Goal: Task Accomplishment & Management: Manage account settings

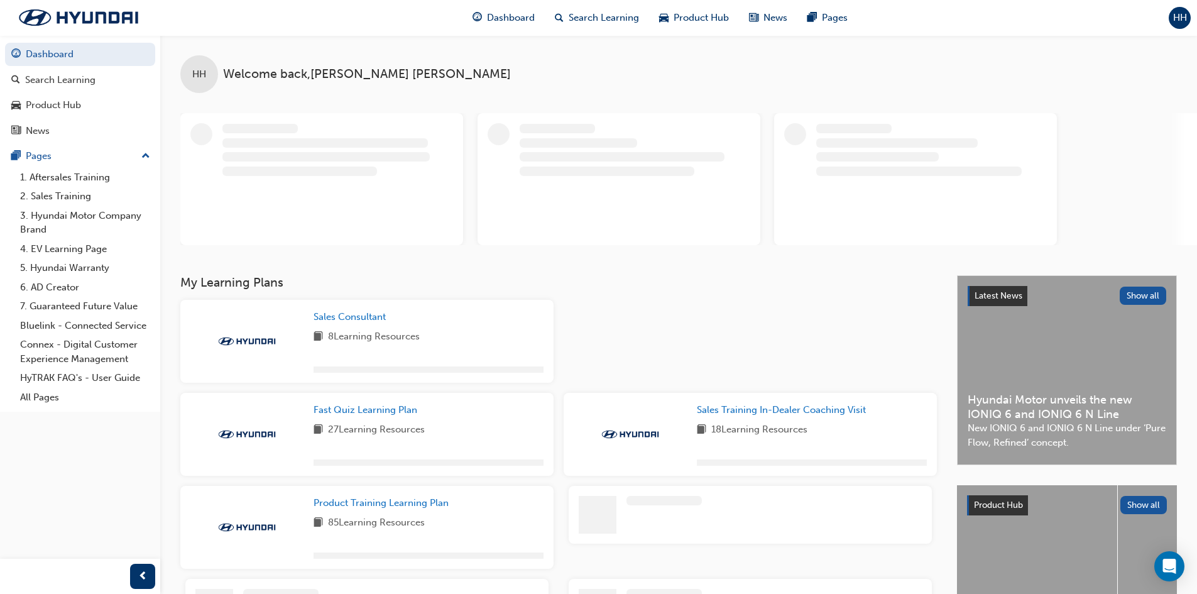
click at [1175, 11] on span "HH" at bounding box center [1180, 18] width 14 height 14
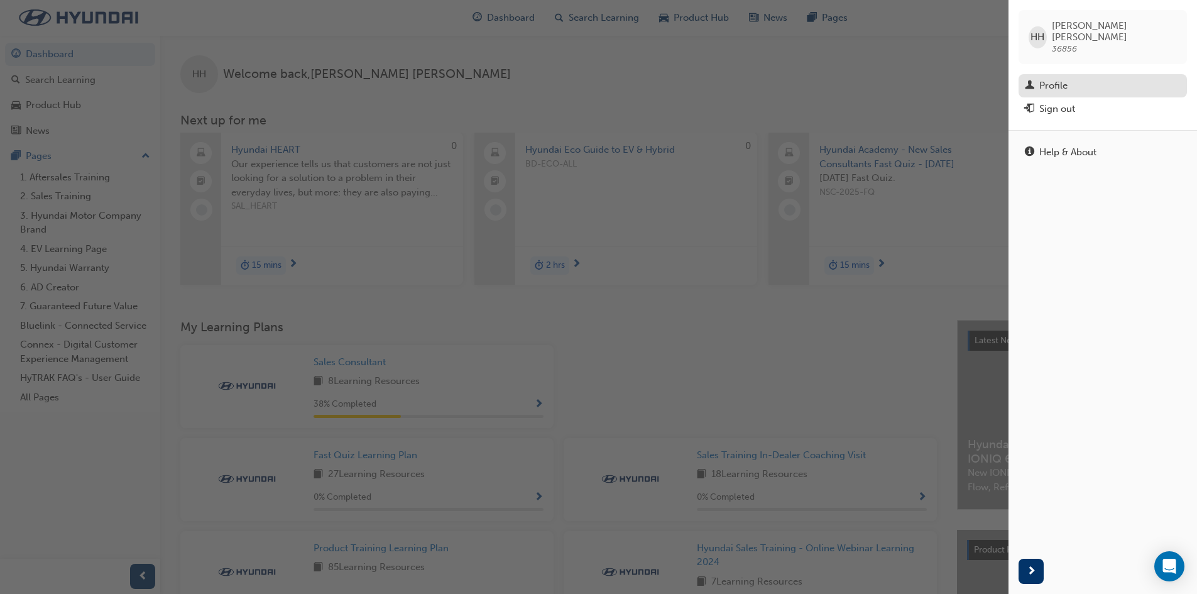
click at [1078, 79] on div "Profile" at bounding box center [1103, 86] width 156 height 16
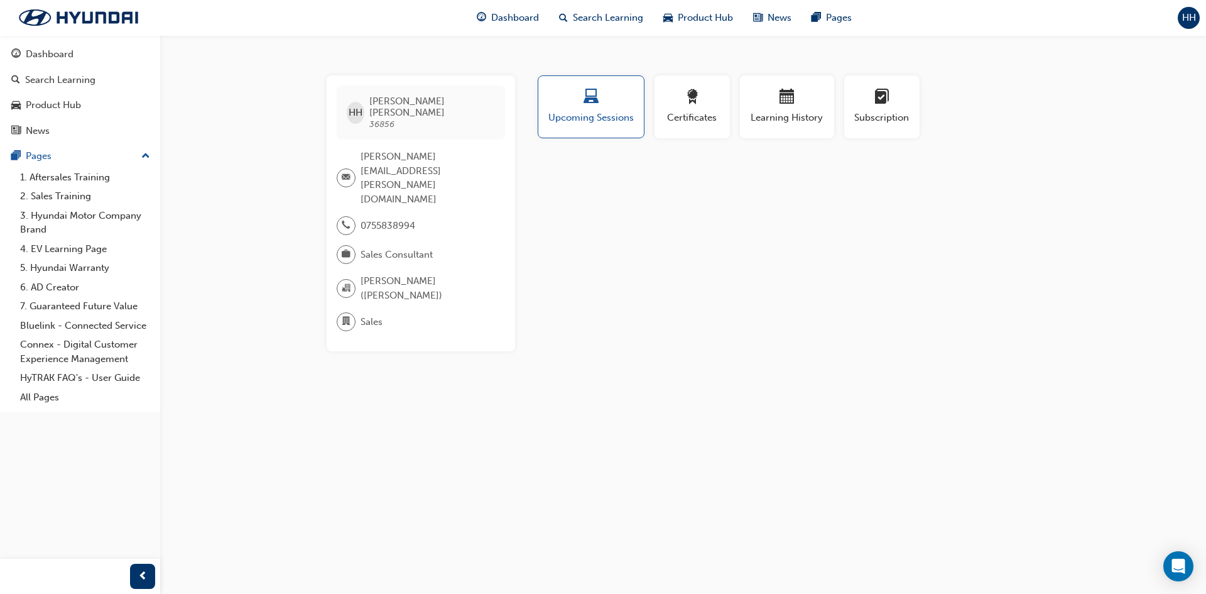
click at [398, 122] on div "HH [PERSON_NAME] 36856" at bounding box center [421, 112] width 168 height 54
click at [1198, 19] on div "HH" at bounding box center [1189, 18] width 22 height 22
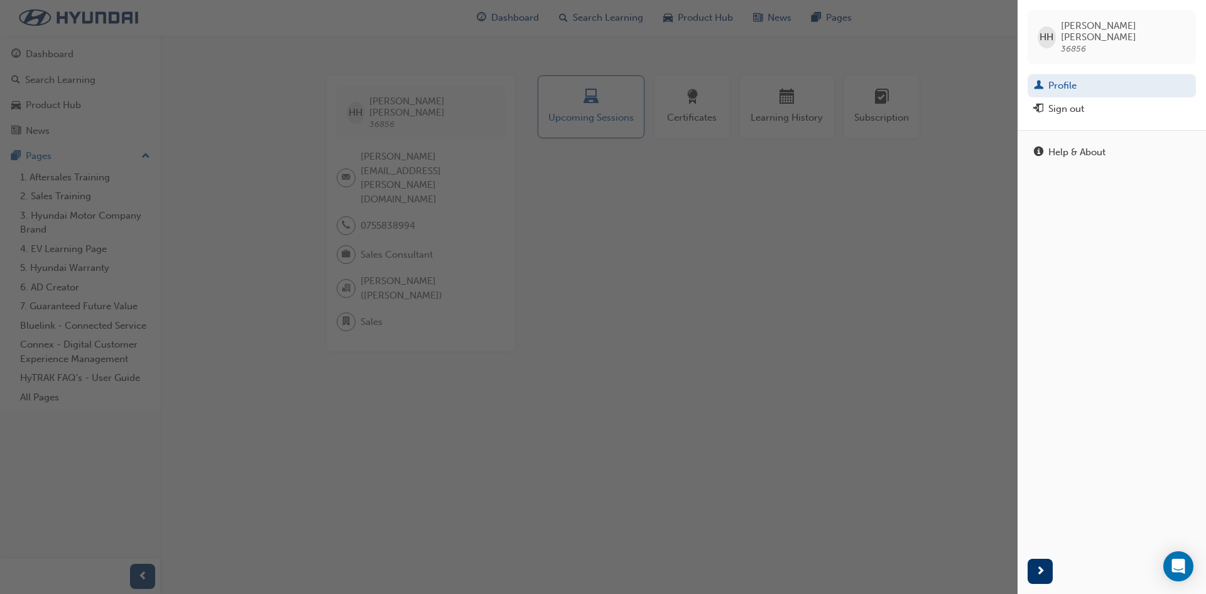
click at [1114, 28] on span "[PERSON_NAME]" at bounding box center [1123, 31] width 125 height 23
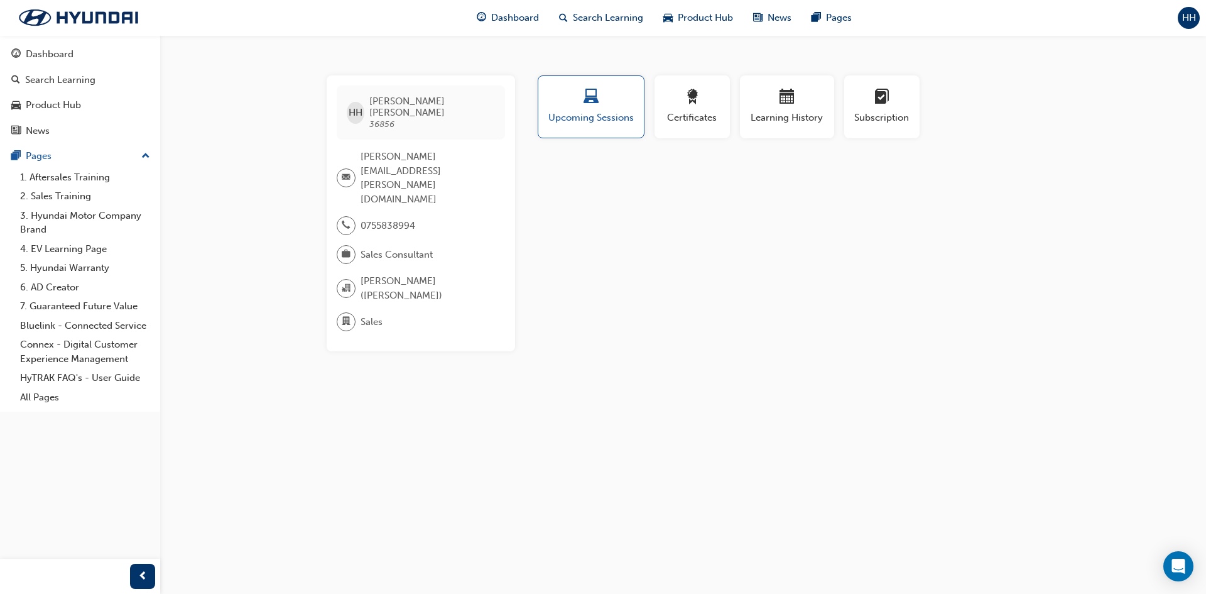
click at [1189, 17] on span "HH" at bounding box center [1189, 18] width 14 height 14
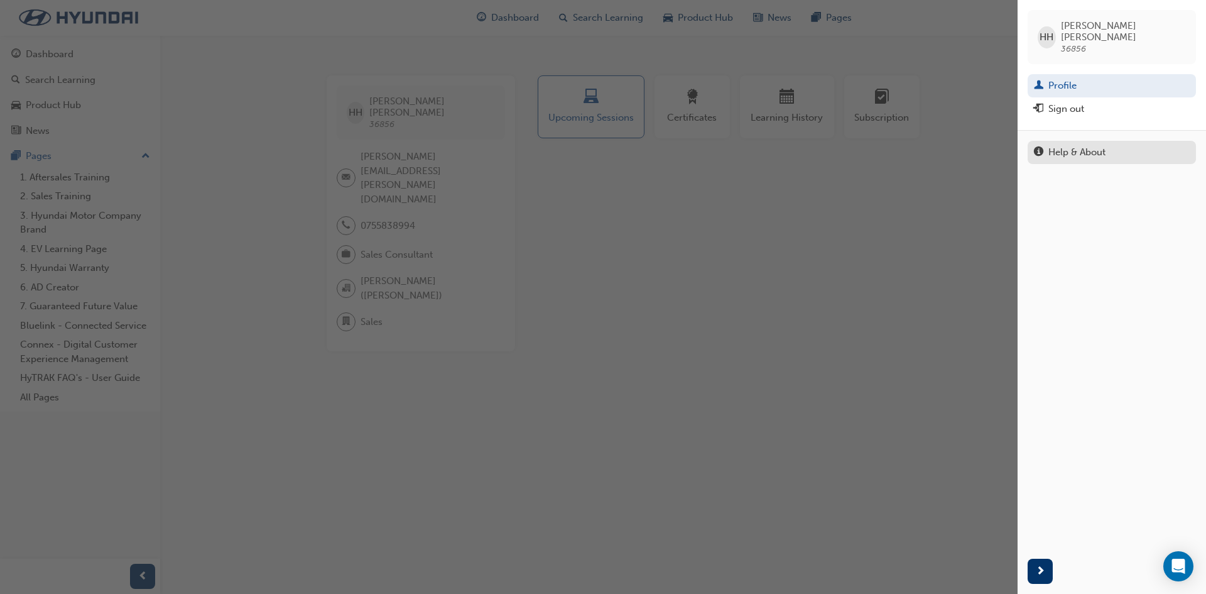
click at [1135, 144] on div "Help & About" at bounding box center [1112, 152] width 156 height 16
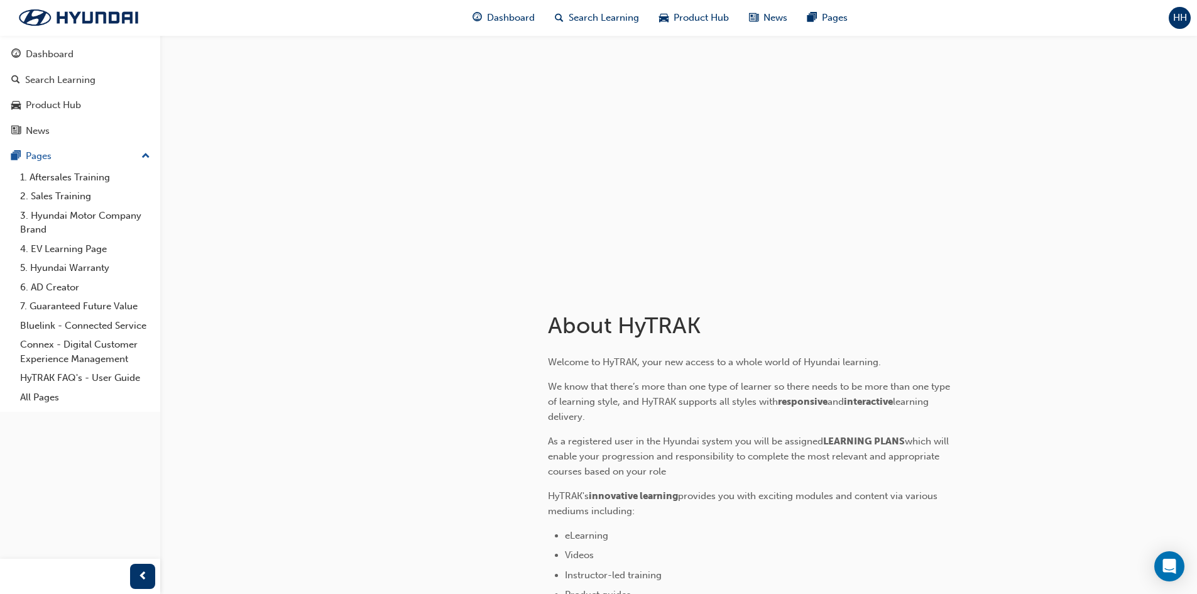
click at [1182, 14] on span "HH" at bounding box center [1180, 18] width 14 height 14
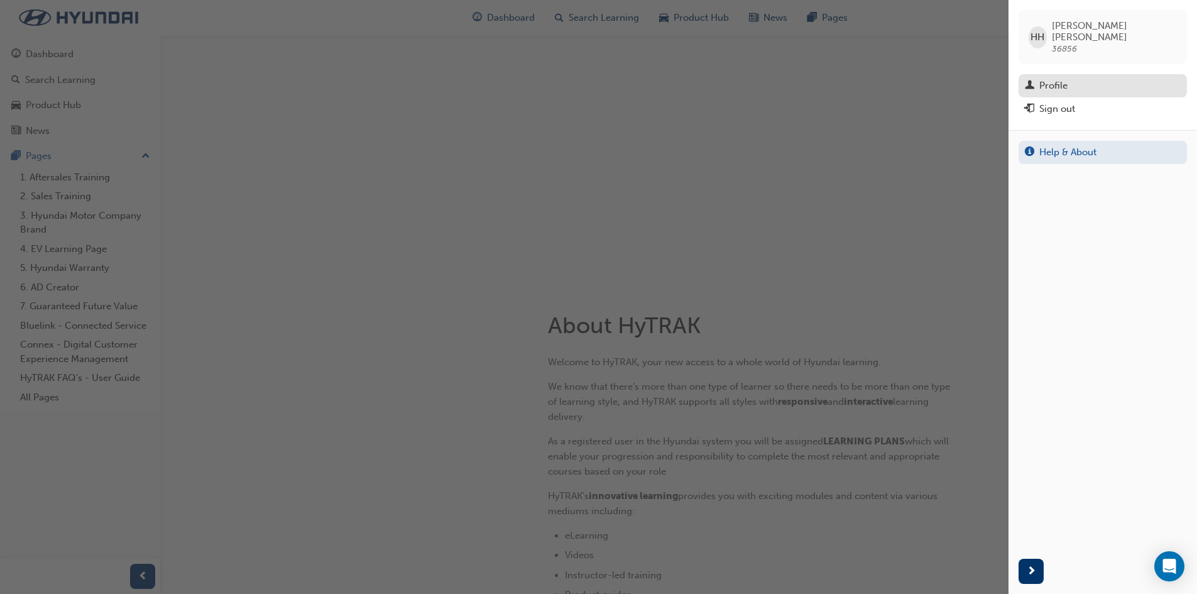
click at [1077, 78] on div "Profile" at bounding box center [1103, 86] width 156 height 16
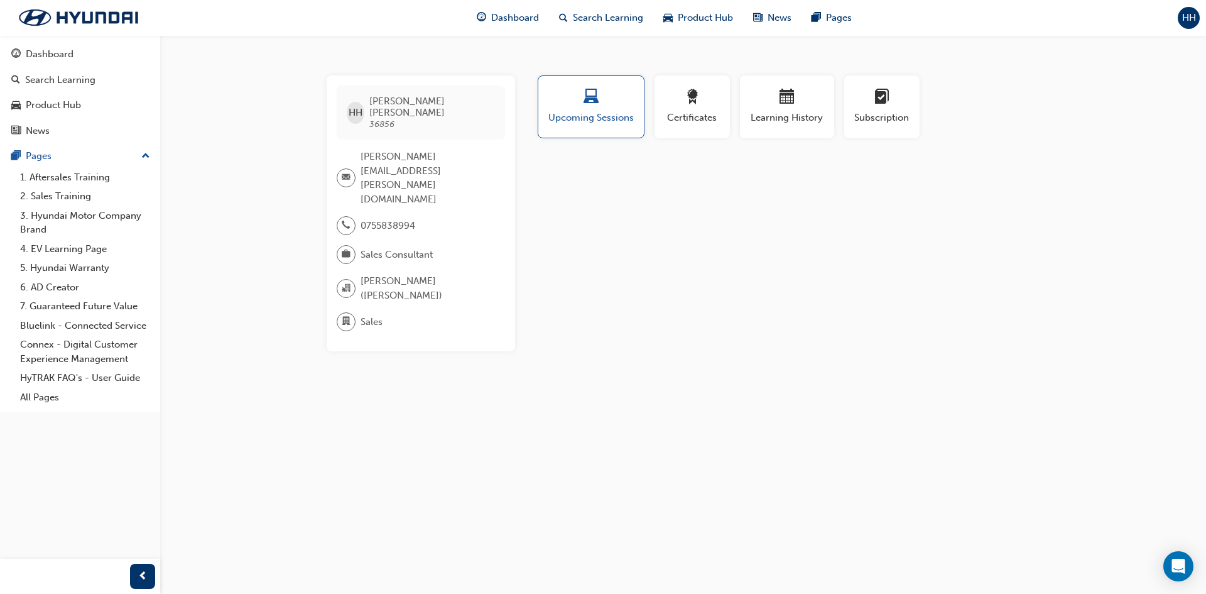
click at [729, 319] on div "HH [PERSON_NAME] 36856 [PERSON_NAME][EMAIL_ADDRESS][PERSON_NAME][DOMAIN_NAME] 0…" at bounding box center [603, 297] width 1206 height 594
drag, startPoint x: 371, startPoint y: 104, endPoint x: 363, endPoint y: 104, distance: 8.2
click at [371, 104] on div "HH [PERSON_NAME] 36856" at bounding box center [421, 112] width 168 height 54
drag, startPoint x: 357, startPoint y: 104, endPoint x: 423, endPoint y: 102, distance: 66.0
click at [362, 106] on span "HH" at bounding box center [356, 113] width 14 height 14
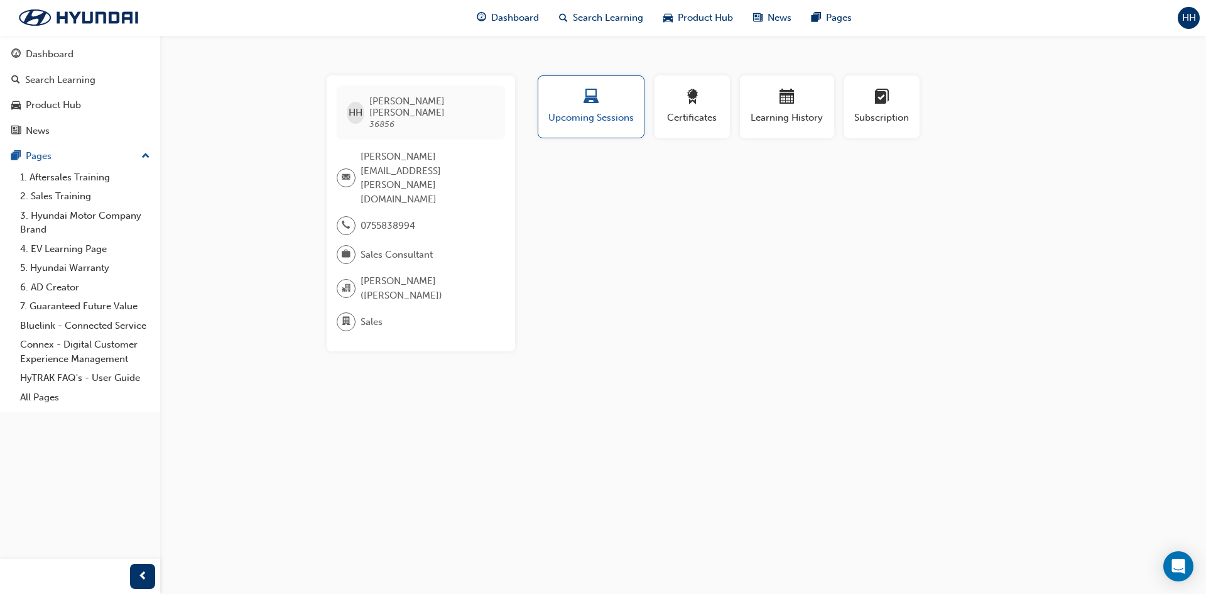
click at [423, 102] on span "[PERSON_NAME]" at bounding box center [431, 106] width 125 height 23
click at [656, 226] on div "Profile Upcoming Sessions Certificates Learning History Subscription HH [PERSON…" at bounding box center [787, 213] width 505 height 276
click at [82, 55] on div "Dashboard" at bounding box center [80, 54] width 138 height 16
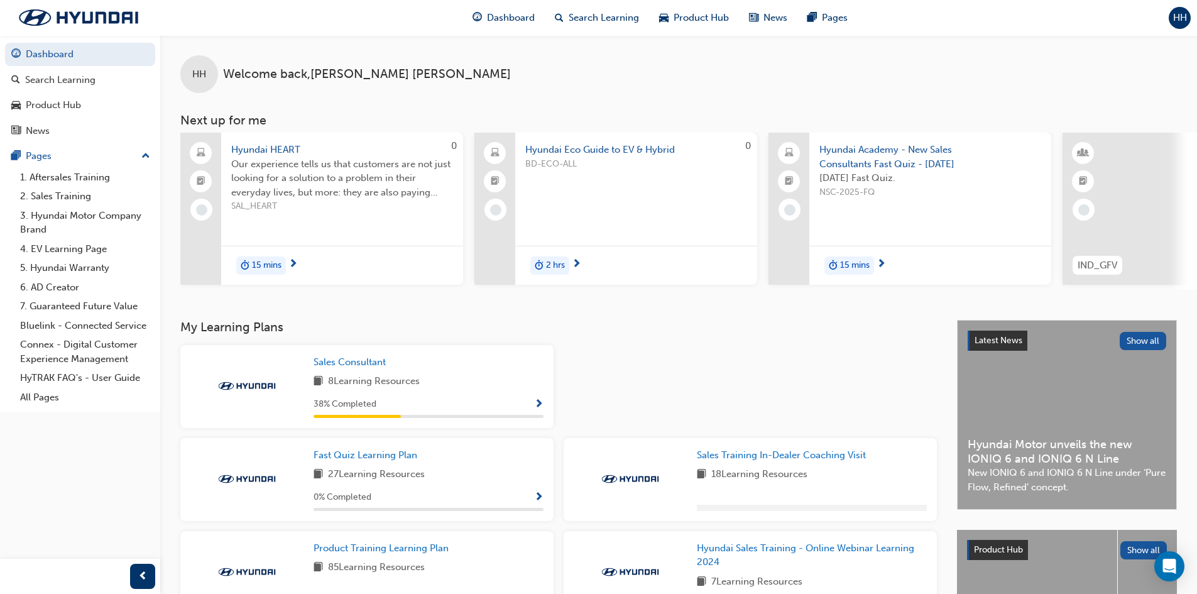
click at [1178, 25] on div "HH" at bounding box center [1179, 18] width 22 height 22
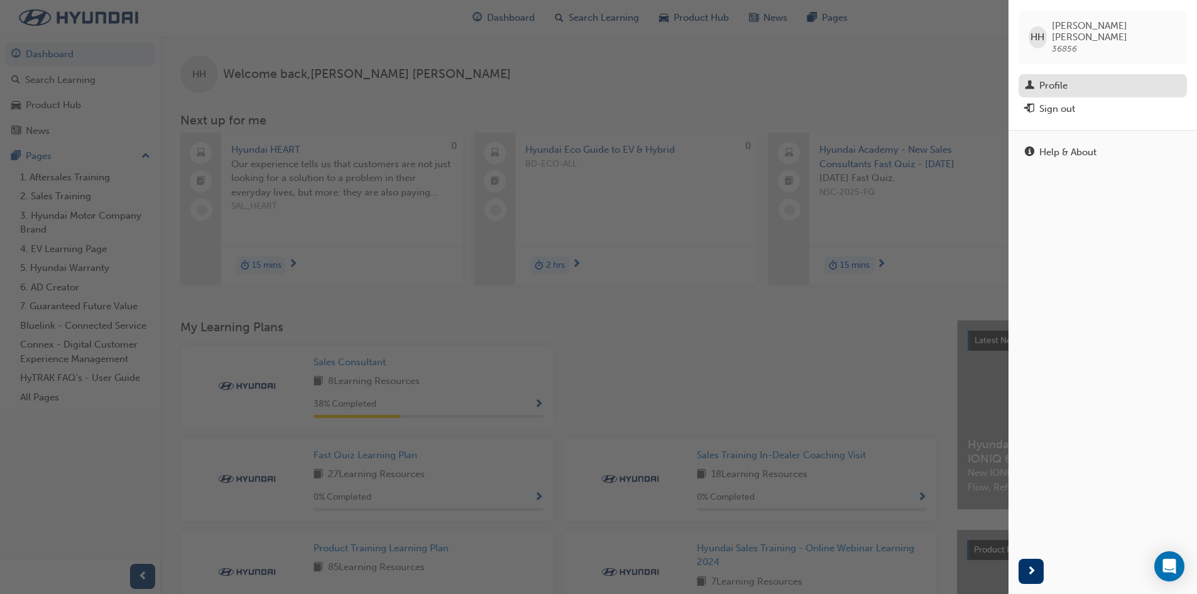
click at [1091, 74] on link "Profile" at bounding box center [1102, 85] width 168 height 23
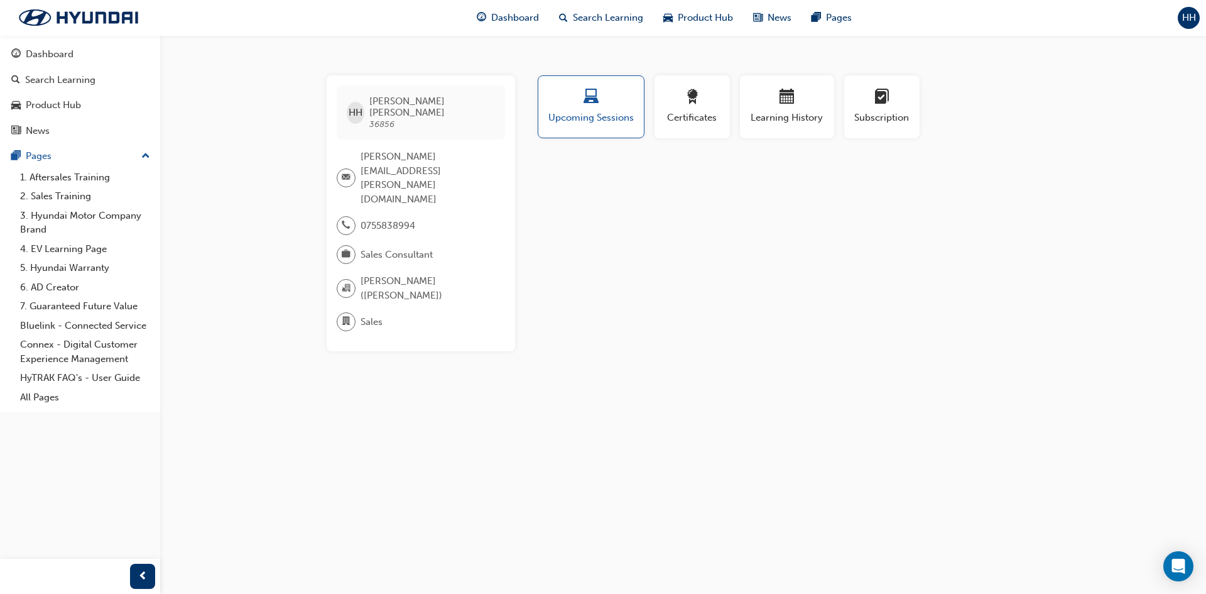
drag, startPoint x: 667, startPoint y: 427, endPoint x: 656, endPoint y: 436, distance: 13.8
click at [665, 430] on div "HH [PERSON_NAME] 36856 [PERSON_NAME][EMAIL_ADDRESS][PERSON_NAME][DOMAIN_NAME] 0…" at bounding box center [603, 297] width 1206 height 594
click at [1182, 11] on span "HH" at bounding box center [1189, 18] width 14 height 14
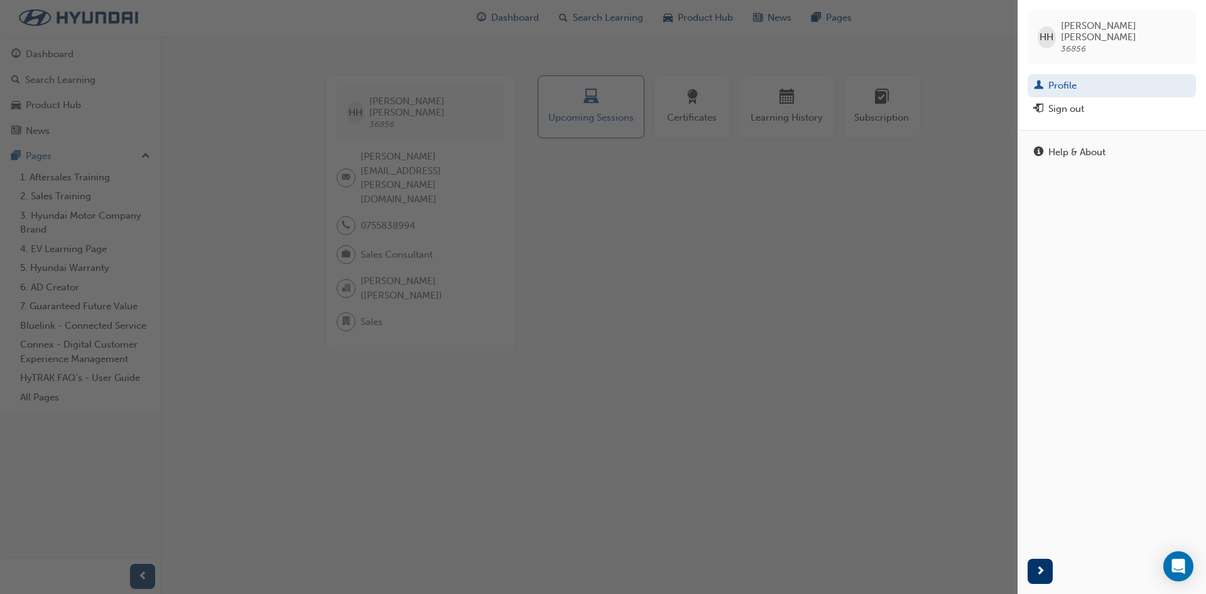
click at [834, 405] on div "button" at bounding box center [509, 297] width 1018 height 594
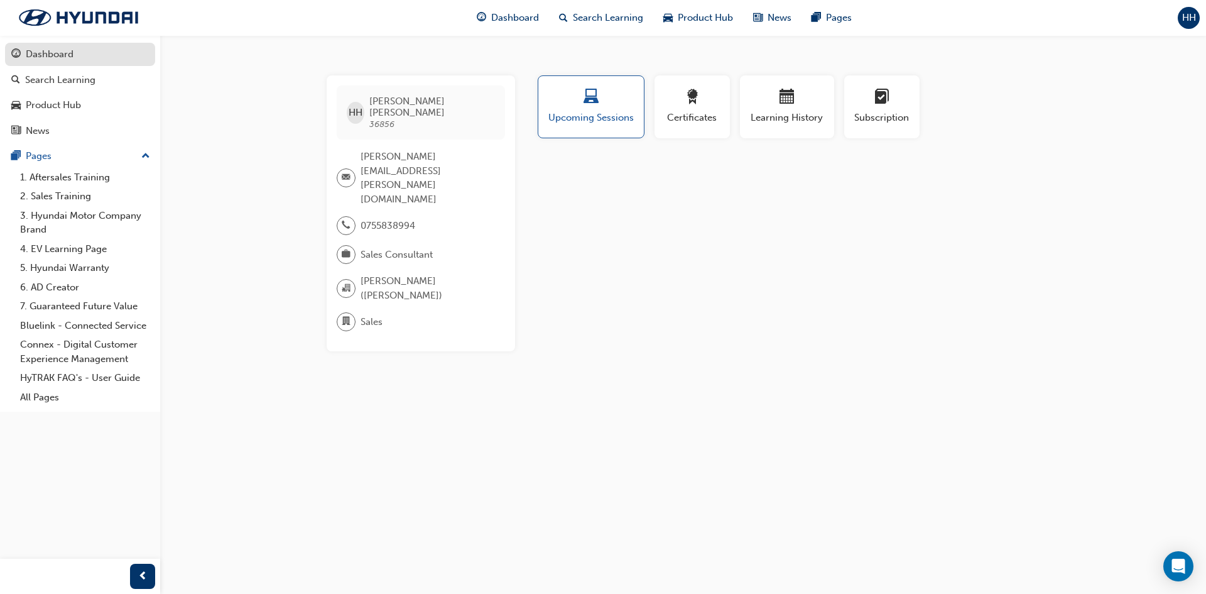
click at [44, 55] on div "Dashboard" at bounding box center [50, 54] width 48 height 14
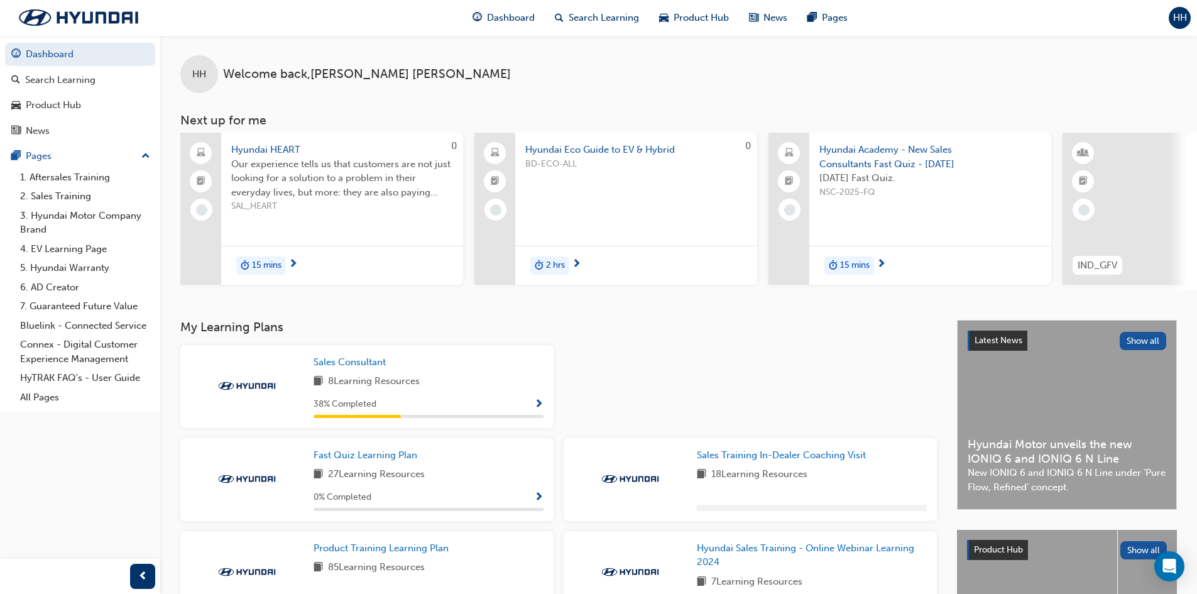
click at [1173, 16] on span "HH" at bounding box center [1180, 18] width 14 height 14
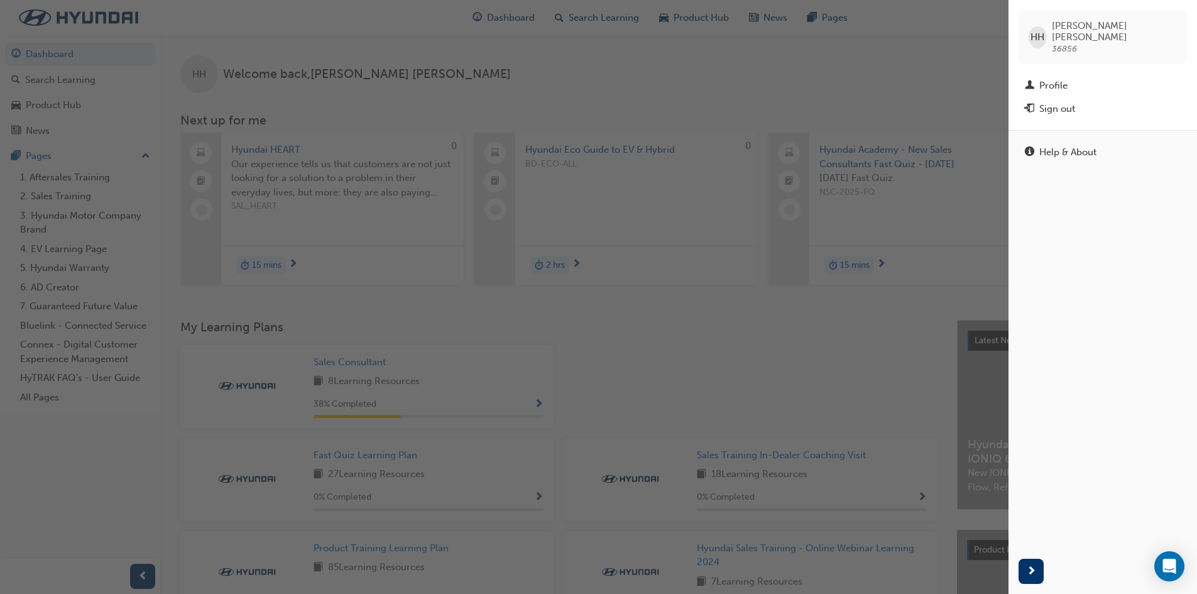
click at [1077, 43] on span "36856" at bounding box center [1064, 48] width 25 height 11
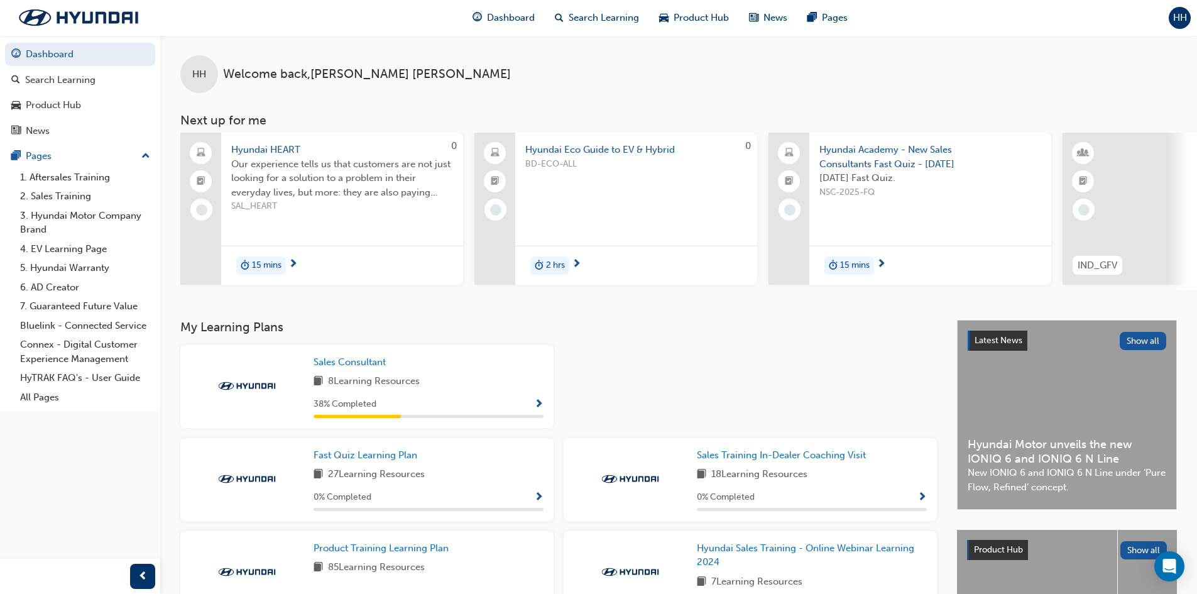
click at [1163, 16] on div "Dashboard Search Learning Product Hub News Pages HH" at bounding box center [598, 18] width 1197 height 36
click at [1180, 22] on span "HH" at bounding box center [1180, 18] width 14 height 14
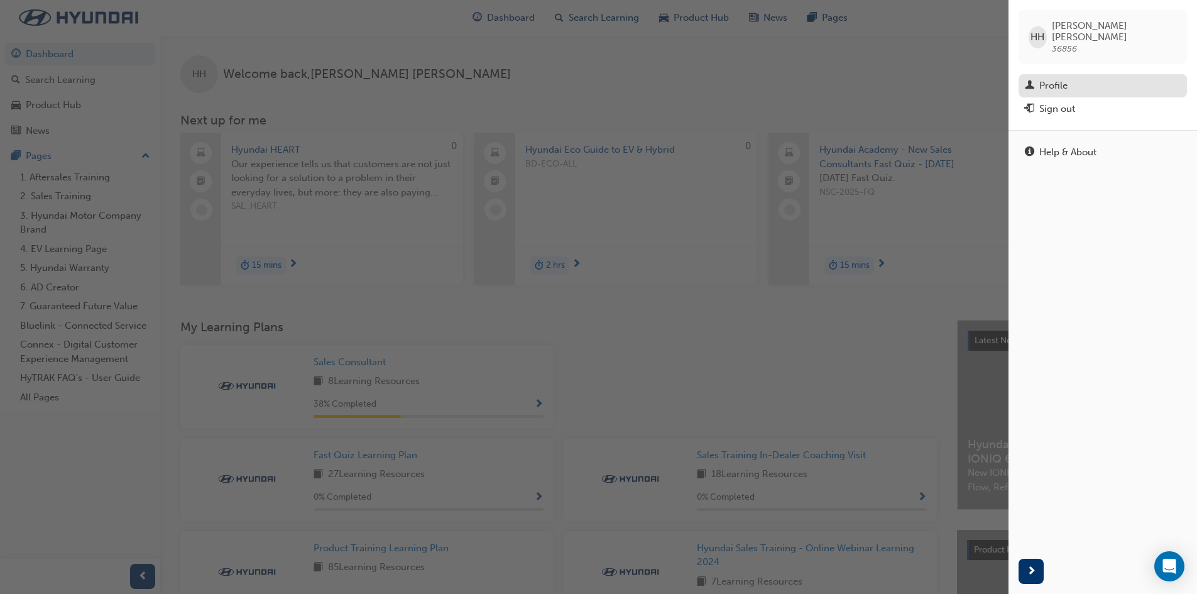
click at [1063, 74] on link "Profile" at bounding box center [1102, 85] width 168 height 23
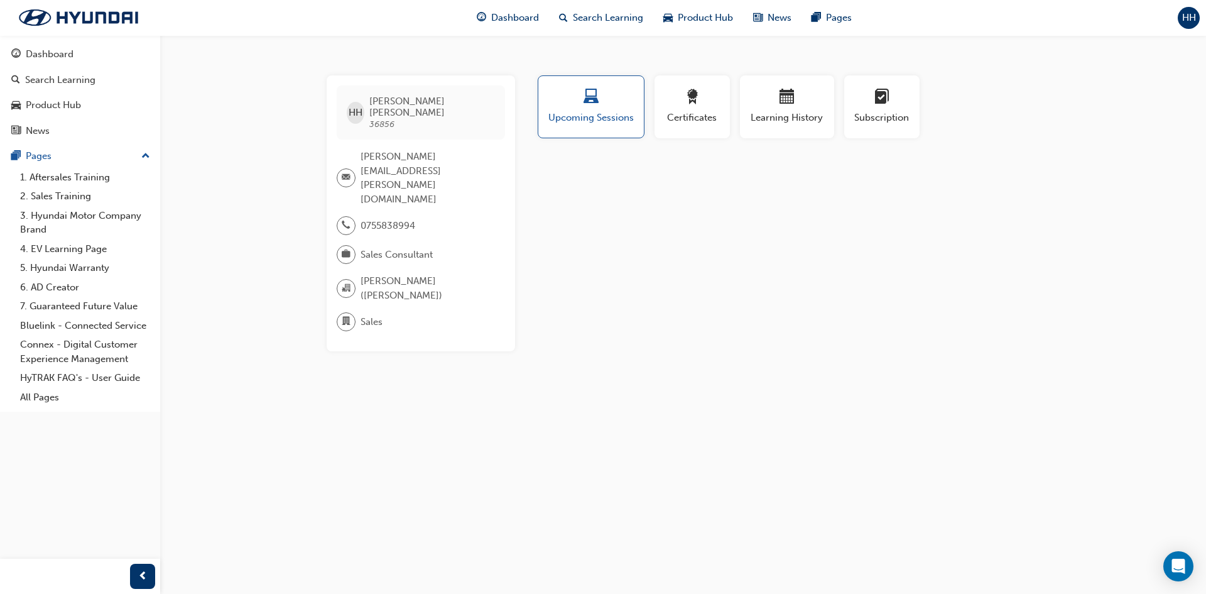
click at [741, 224] on div "Profile Upcoming Sessions Certificates Learning History Subscription HH [PERSON…" at bounding box center [787, 213] width 505 height 276
click at [401, 274] on span "[PERSON_NAME] ([PERSON_NAME])" at bounding box center [428, 288] width 134 height 28
click at [834, 367] on div "HH [PERSON_NAME] 36856 [PERSON_NAME][EMAIL_ADDRESS][PERSON_NAME][DOMAIN_NAME] 0…" at bounding box center [603, 297] width 1206 height 594
click at [778, 408] on div "HH [PERSON_NAME] 36856 [PERSON_NAME][EMAIL_ADDRESS][PERSON_NAME][DOMAIN_NAME] 0…" at bounding box center [603, 297] width 1206 height 594
click at [788, 398] on div "HH [PERSON_NAME] 36856 [PERSON_NAME][EMAIL_ADDRESS][PERSON_NAME][DOMAIN_NAME] 0…" at bounding box center [603, 297] width 1206 height 594
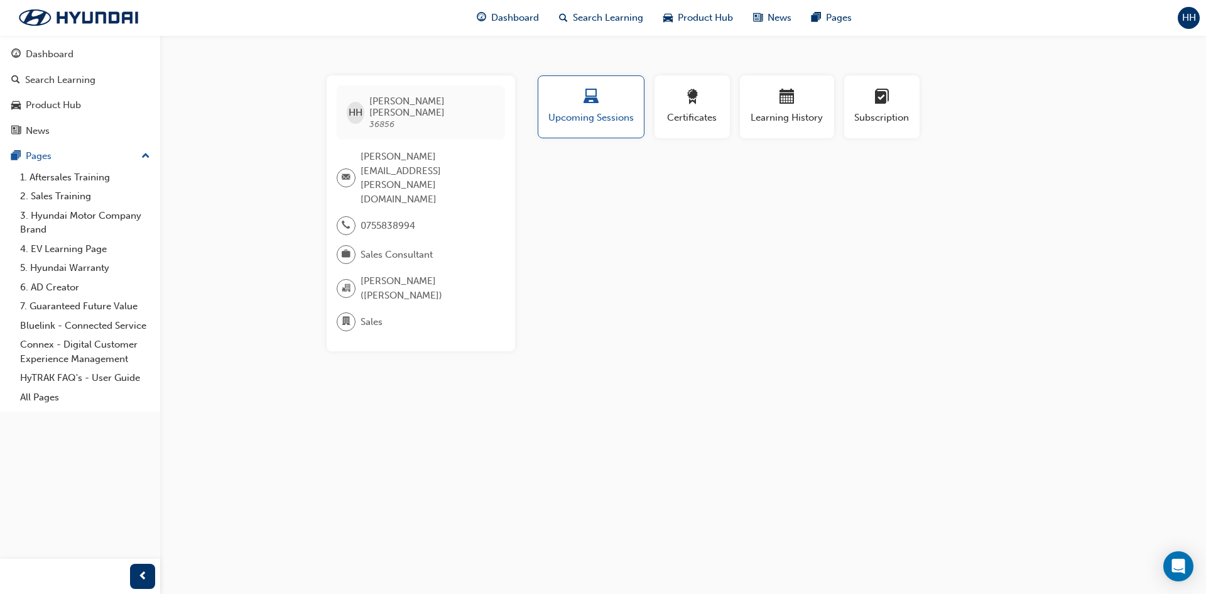
click at [725, 352] on div "HH [PERSON_NAME] 36856 [PERSON_NAME][EMAIL_ADDRESS][PERSON_NAME][DOMAIN_NAME] 0…" at bounding box center [603, 297] width 1206 height 594
click at [741, 364] on div "HH [PERSON_NAME] 36856 [PERSON_NAME][EMAIL_ADDRESS][PERSON_NAME][DOMAIN_NAME] 0…" at bounding box center [603, 297] width 1206 height 594
click at [741, 365] on div "HH [PERSON_NAME] 36856 [PERSON_NAME][EMAIL_ADDRESS][PERSON_NAME][DOMAIN_NAME] 0…" at bounding box center [603, 297] width 1206 height 594
click at [742, 365] on div "HH [PERSON_NAME] 36856 [PERSON_NAME][EMAIL_ADDRESS][PERSON_NAME][DOMAIN_NAME] 0…" at bounding box center [603, 297] width 1206 height 594
click at [742, 366] on div "HH [PERSON_NAME] 36856 [PERSON_NAME][EMAIL_ADDRESS][PERSON_NAME][DOMAIN_NAME] 0…" at bounding box center [603, 297] width 1206 height 594
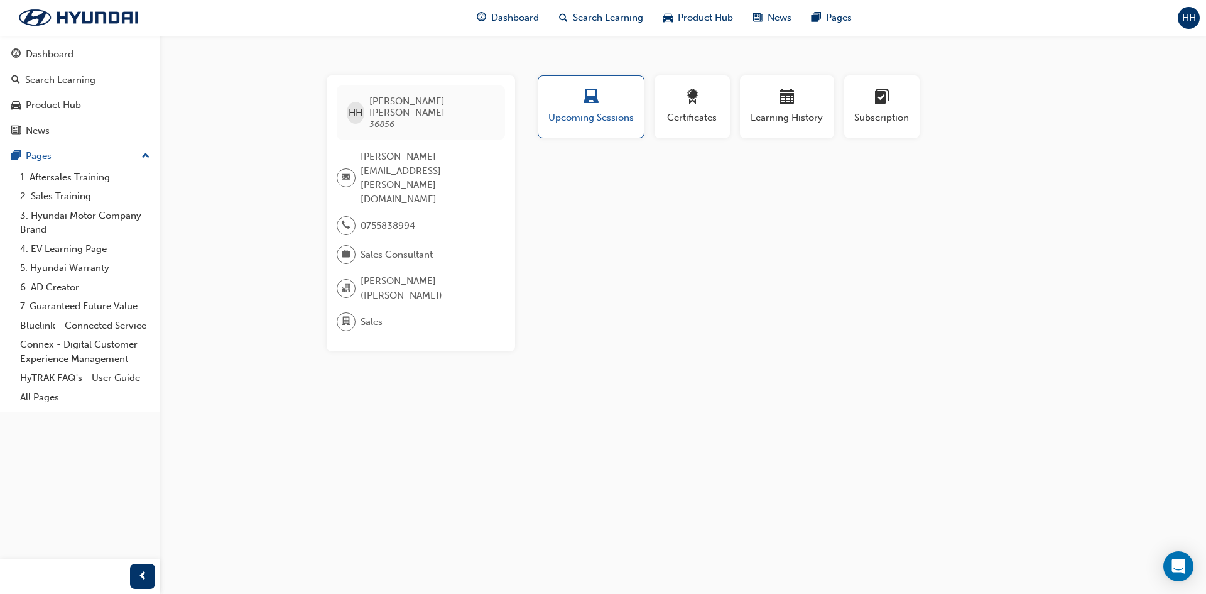
click at [742, 366] on div "HH [PERSON_NAME] 36856 [PERSON_NAME][EMAIL_ADDRESS][PERSON_NAME][DOMAIN_NAME] 0…" at bounding box center [603, 297] width 1206 height 594
click at [712, 386] on div "HH [PERSON_NAME] 36856 [PERSON_NAME][EMAIL_ADDRESS][PERSON_NAME][DOMAIN_NAME] 0…" at bounding box center [603, 297] width 1206 height 594
click at [704, 402] on div "HH [PERSON_NAME] 36856 [PERSON_NAME][EMAIL_ADDRESS][PERSON_NAME][DOMAIN_NAME] 0…" at bounding box center [603, 297] width 1206 height 594
click at [1178, 18] on div "Dashboard Search Learning Product Hub News Pages HH" at bounding box center [603, 18] width 1206 height 36
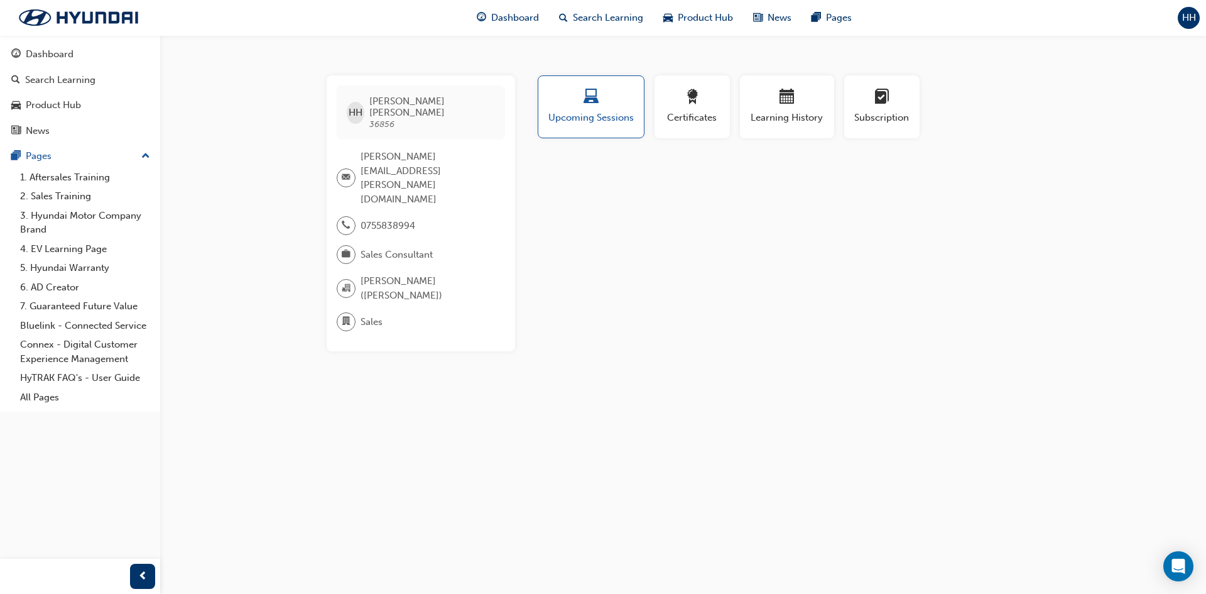
click at [1206, 66] on div "HH [PERSON_NAME] 36856 [PERSON_NAME][EMAIL_ADDRESS][PERSON_NAME][DOMAIN_NAME] 0…" at bounding box center [603, 297] width 1206 height 594
click at [1198, 26] on button "HH" at bounding box center [1189, 18] width 22 height 22
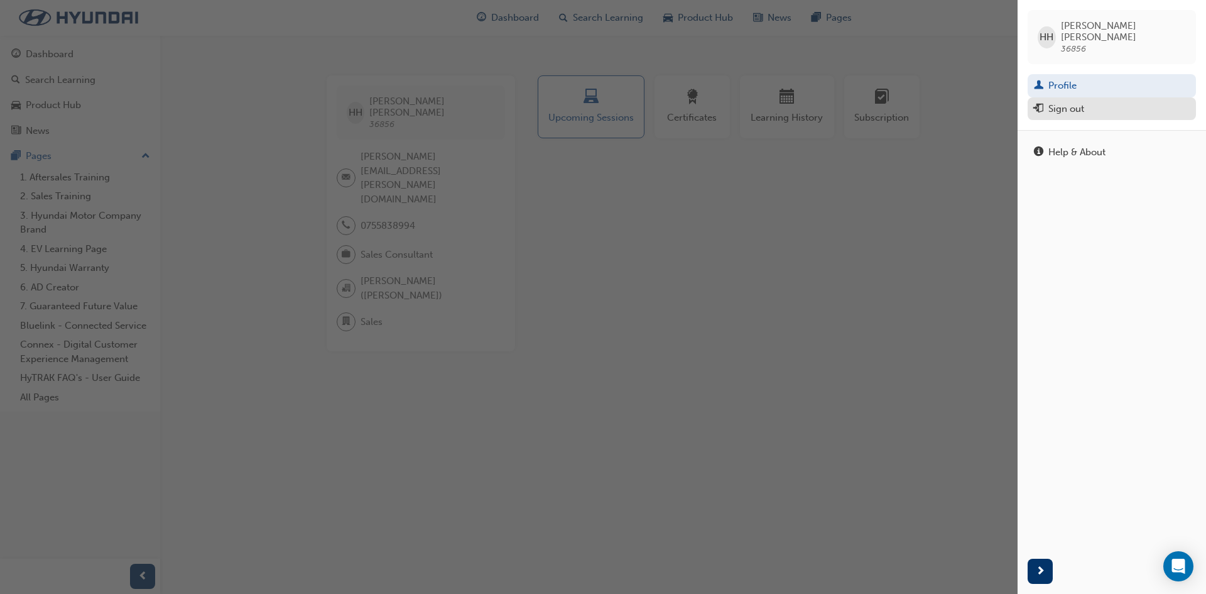
click at [1107, 101] on div "Sign out" at bounding box center [1112, 109] width 156 height 16
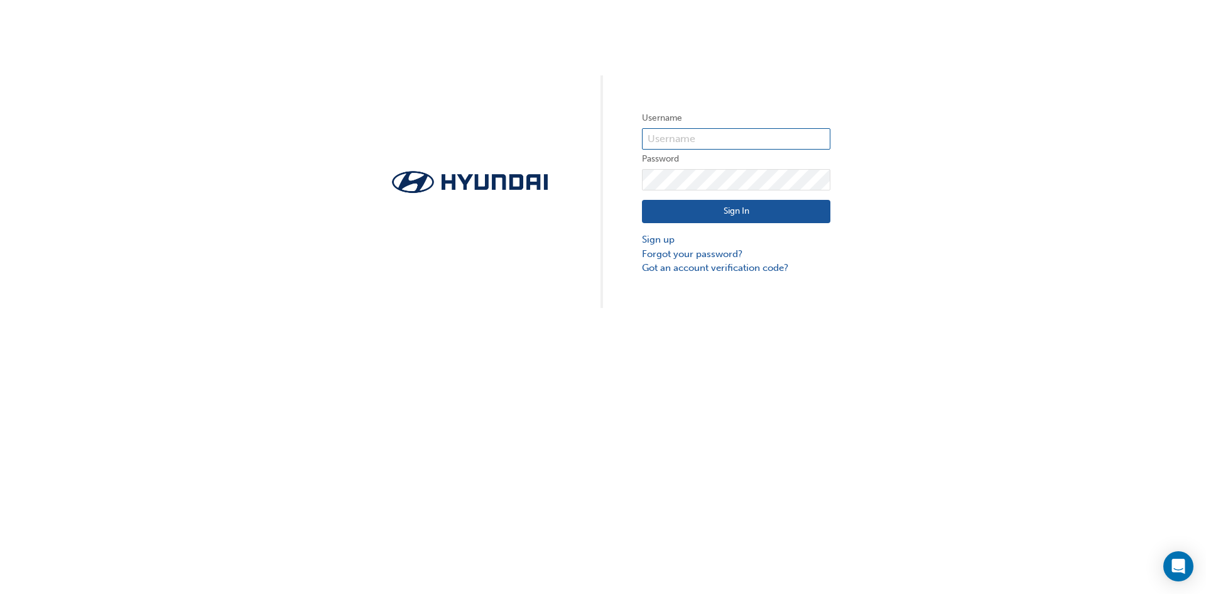
click at [707, 139] on input "text" at bounding box center [736, 138] width 188 height 21
type input "36856"
click at [691, 251] on link "Forgot your password?" at bounding box center [736, 254] width 188 height 14
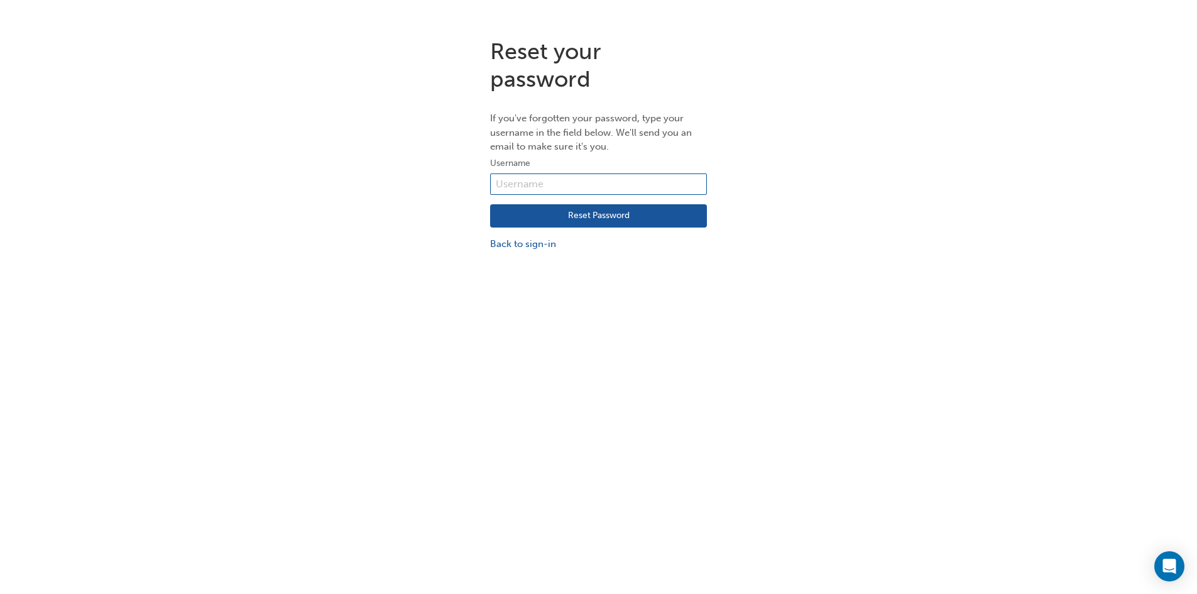
click at [626, 190] on input "text" at bounding box center [598, 183] width 217 height 21
type input "36856"
click at [592, 217] on button "Reset Password" at bounding box center [598, 216] width 217 height 24
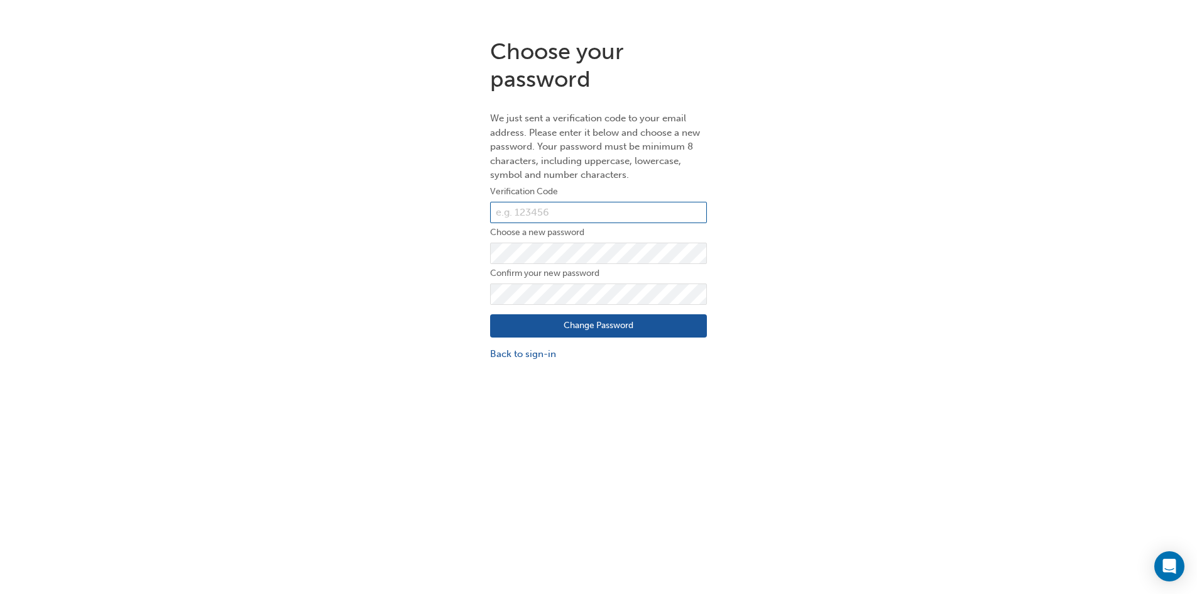
click at [597, 214] on input "text" at bounding box center [598, 212] width 217 height 21
click at [554, 210] on input "text" at bounding box center [598, 212] width 217 height 21
click at [694, 562] on div "Choose your password We just sent a verification code to your email address. Pl…" at bounding box center [598, 325] width 1197 height 594
click at [548, 210] on input "text" at bounding box center [598, 212] width 217 height 21
paste input "239067"
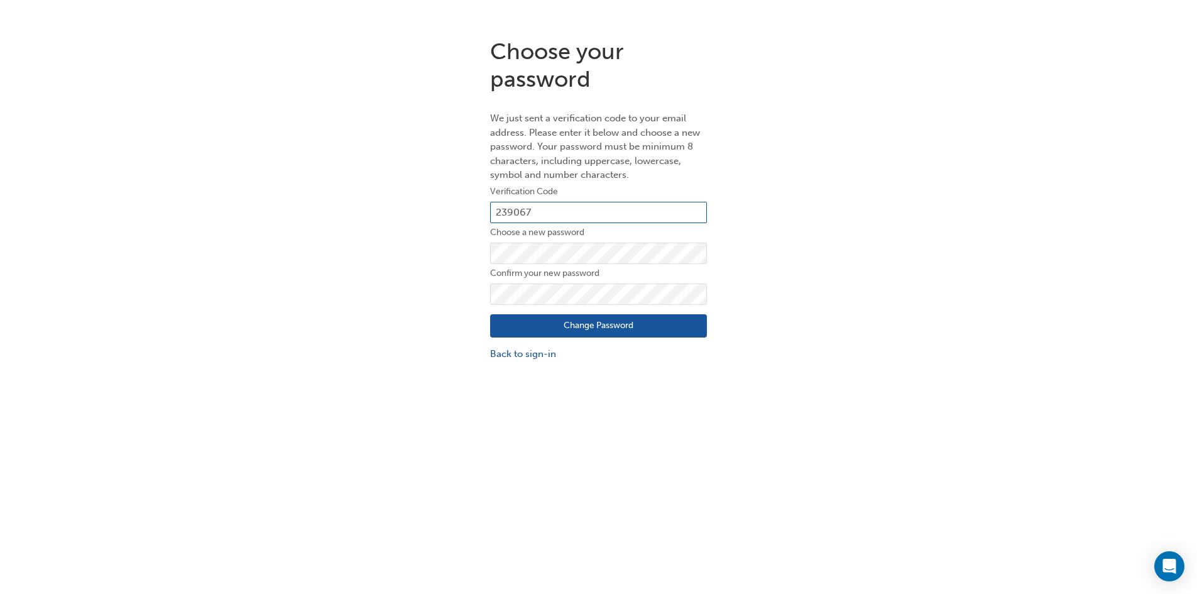
type input "239067"
drag, startPoint x: 536, startPoint y: 232, endPoint x: 530, endPoint y: 241, distance: 11.0
click at [535, 233] on label "Choose a new password" at bounding box center [598, 232] width 217 height 15
click at [933, 110] on div "Choose your password We just sent a verification code to your email address. Pl…" at bounding box center [598, 199] width 1197 height 342
click at [639, 325] on button "Change Password" at bounding box center [598, 326] width 217 height 24
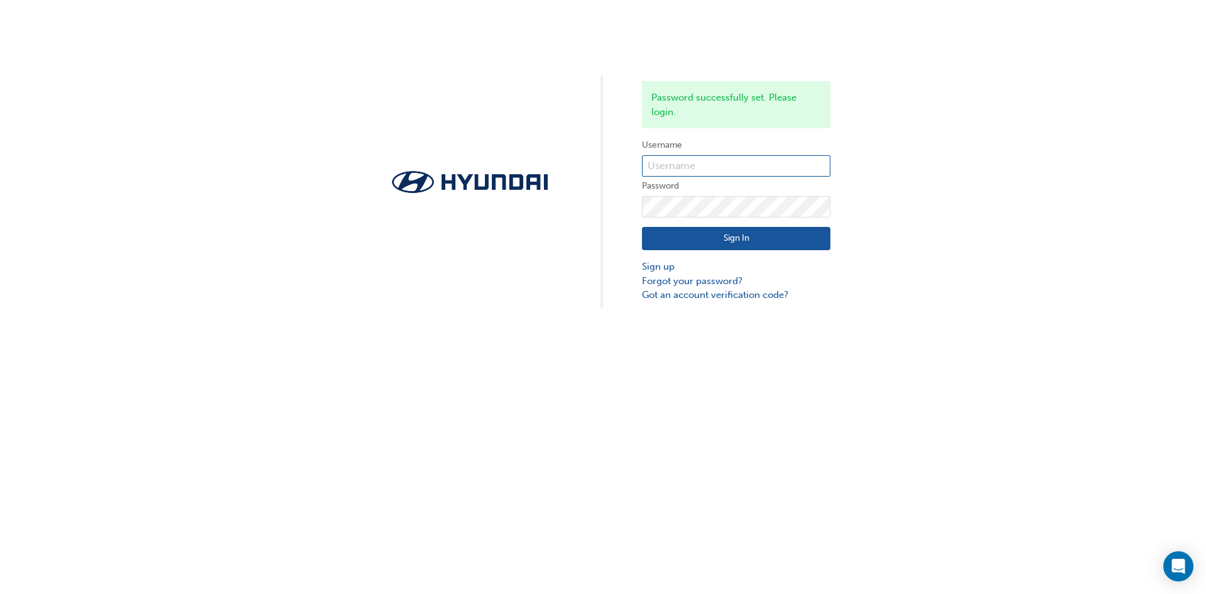
click at [705, 173] on input "text" at bounding box center [736, 165] width 188 height 21
type input "36856"
click at [730, 239] on button "Sign In" at bounding box center [736, 239] width 188 height 24
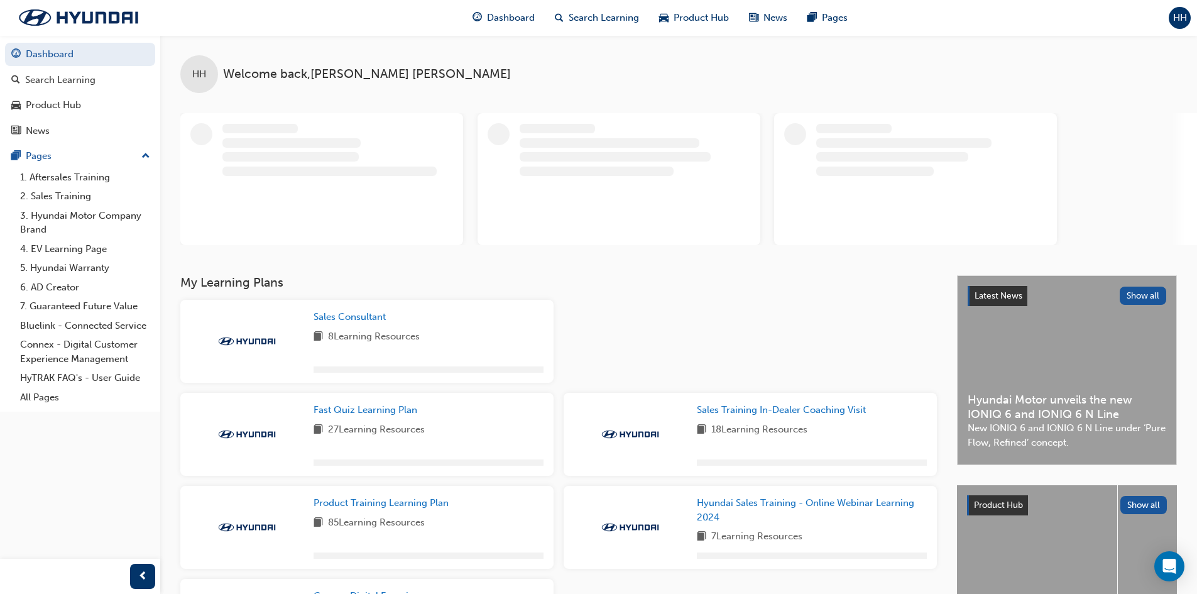
click at [1172, 15] on div "HH" at bounding box center [1179, 18] width 22 height 22
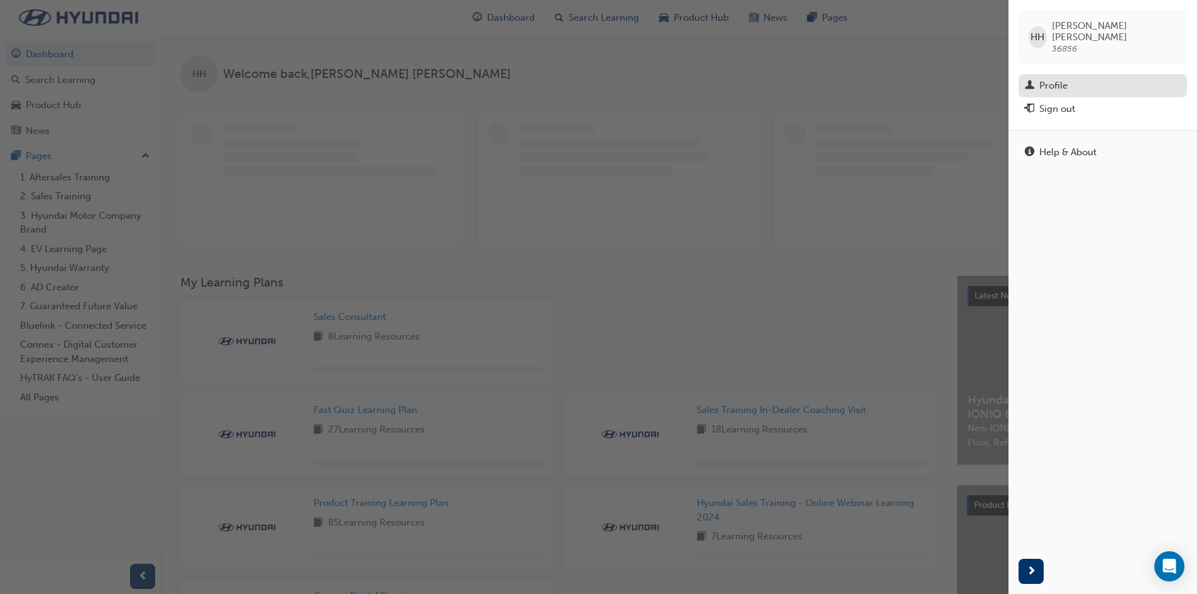
click at [1084, 78] on div "Profile" at bounding box center [1103, 86] width 156 height 16
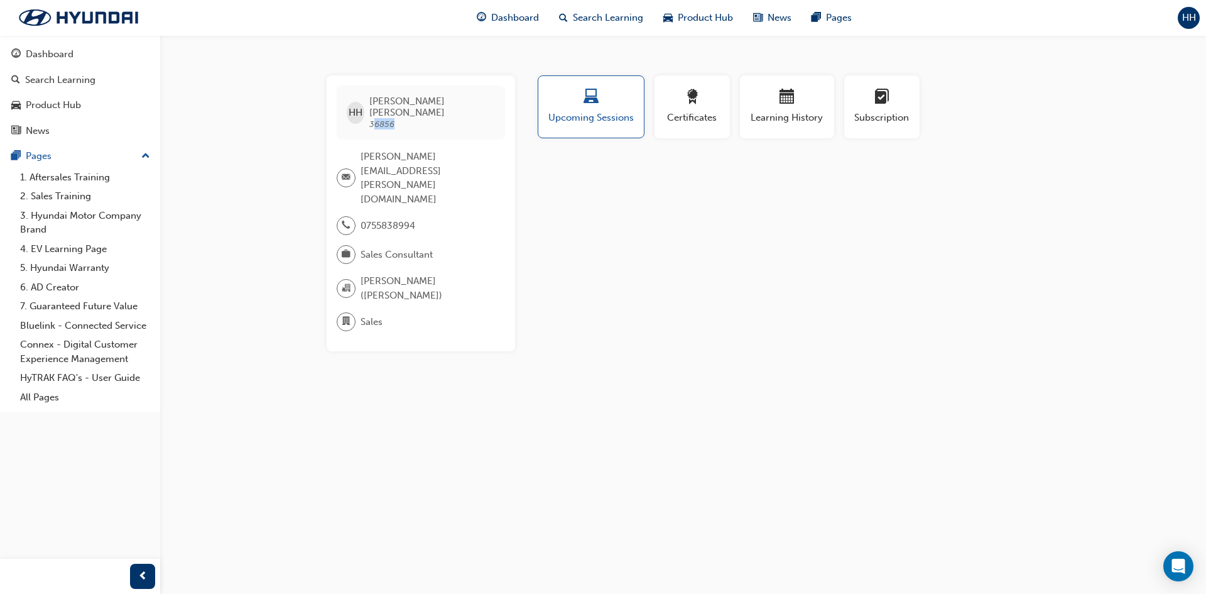
drag, startPoint x: 379, startPoint y: 112, endPoint x: 404, endPoint y: 113, distance: 24.5
click at [404, 113] on span "Hayden Howard 36856" at bounding box center [431, 112] width 125 height 34
click at [395, 119] on span "36856" at bounding box center [381, 124] width 25 height 11
drag, startPoint x: 376, startPoint y: 111, endPoint x: 405, endPoint y: 113, distance: 29.6
click at [395, 119] on span "36856" at bounding box center [381, 124] width 25 height 11
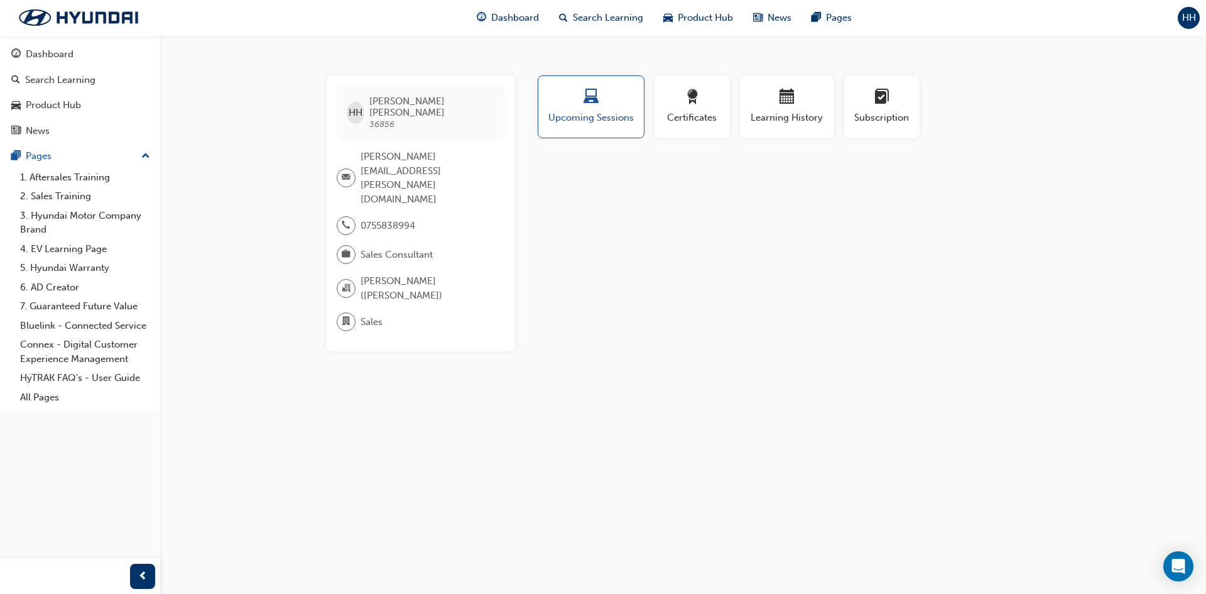
drag, startPoint x: 405, startPoint y: 113, endPoint x: 423, endPoint y: 120, distance: 19.5
click at [406, 114] on span "Hayden Howard 36856" at bounding box center [431, 112] width 125 height 34
drag, startPoint x: 471, startPoint y: 240, endPoint x: 455, endPoint y: 260, distance: 25.1
drag, startPoint x: 455, startPoint y: 260, endPoint x: 427, endPoint y: 307, distance: 54.7
drag, startPoint x: 427, startPoint y: 307, endPoint x: 889, endPoint y: 301, distance: 462.4
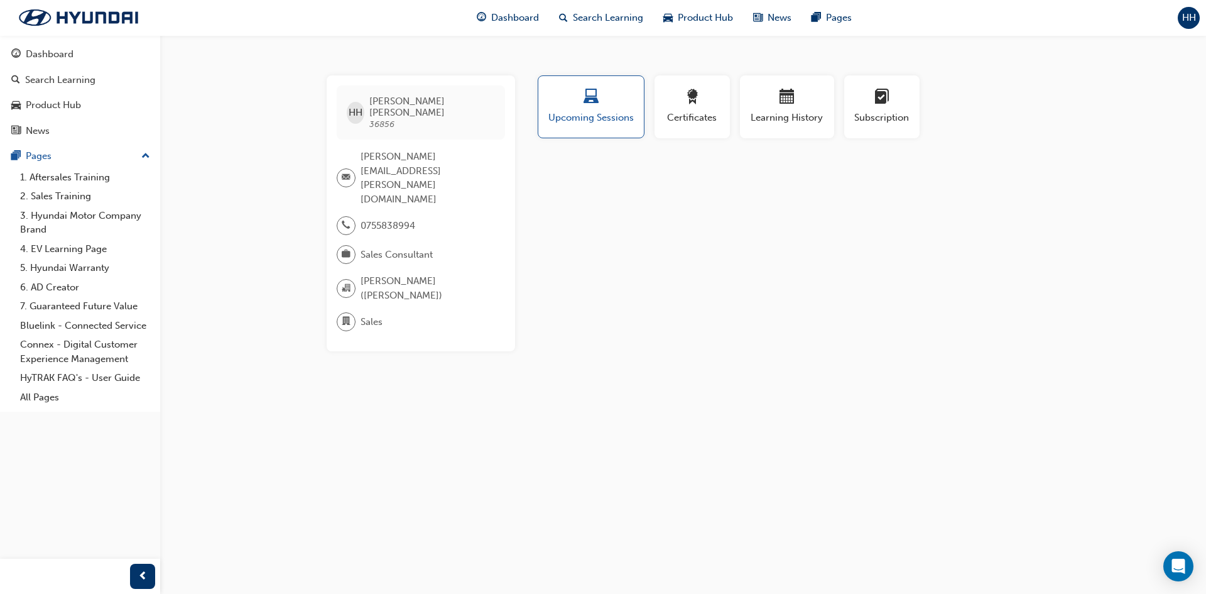
click at [890, 297] on div "Profile Upcoming Sessions Certificates Learning History Subscription HH [PERSON…" at bounding box center [787, 213] width 505 height 276
click at [881, 357] on div "HH [PERSON_NAME] 36856 [PERSON_NAME][EMAIL_ADDRESS][PERSON_NAME][DOMAIN_NAME] 0…" at bounding box center [603, 297] width 1206 height 594
click at [386, 4] on div "Dashboard Search Learning Product Hub News Pages HH" at bounding box center [603, 18] width 1206 height 36
click at [994, 279] on div "Profile Upcoming Sessions Certificates Learning History Subscription HH [PERSON…" at bounding box center [787, 213] width 505 height 276
drag, startPoint x: 994, startPoint y: 280, endPoint x: 949, endPoint y: 268, distance: 46.6
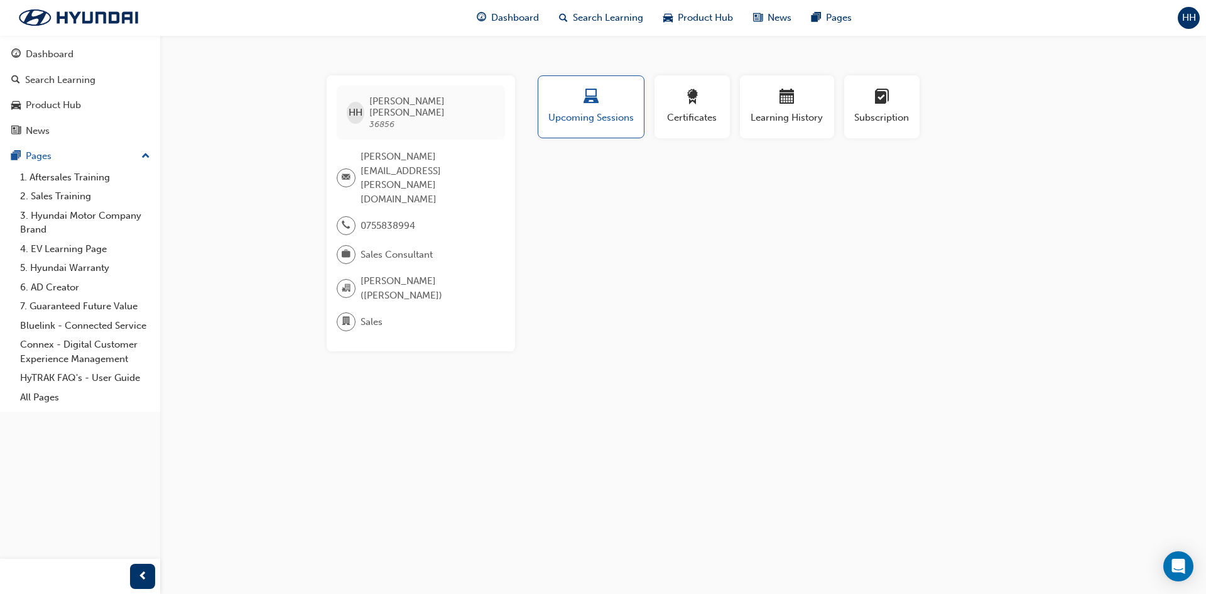
click at [981, 276] on div "Profile Upcoming Sessions Certificates Learning History Subscription HH [PERSON…" at bounding box center [787, 213] width 505 height 276
